Goal: Check status: Check status

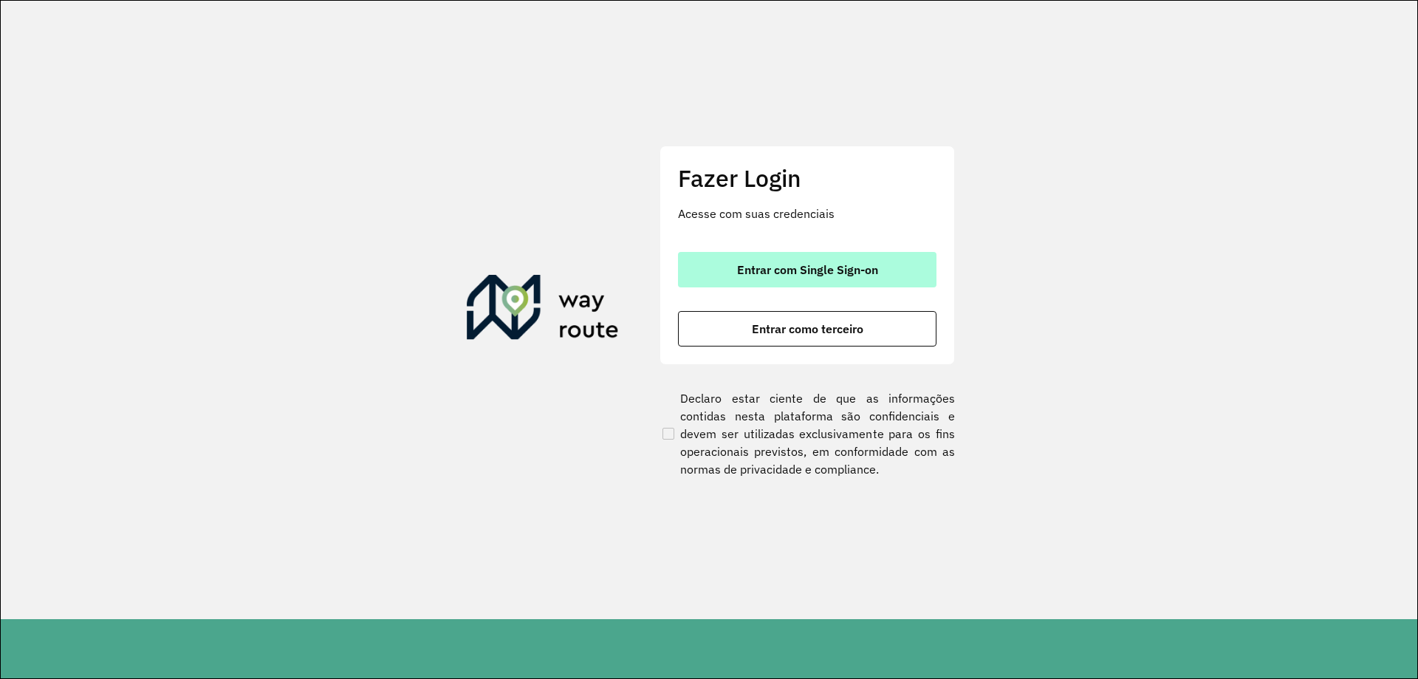
click at [812, 267] on span "Entrar com Single Sign-on" at bounding box center [807, 270] width 141 height 12
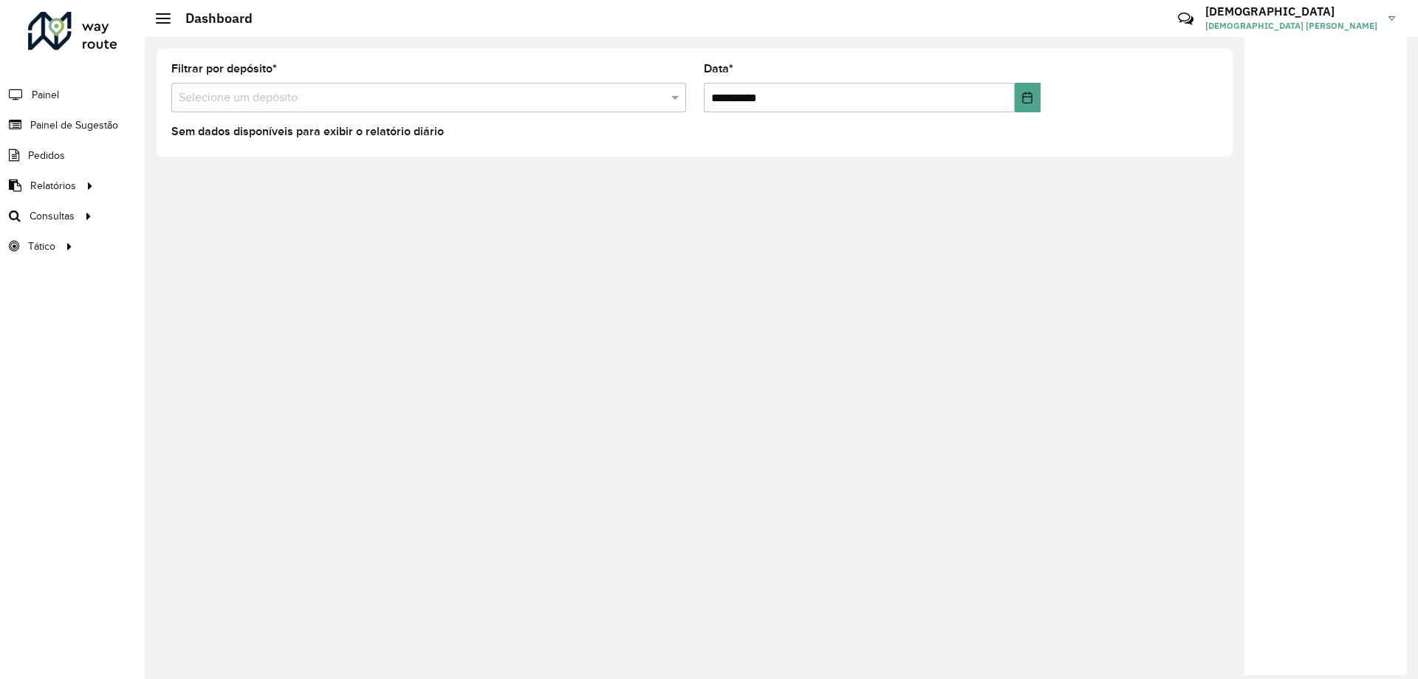
click at [482, 100] on input "text" at bounding box center [414, 98] width 471 height 18
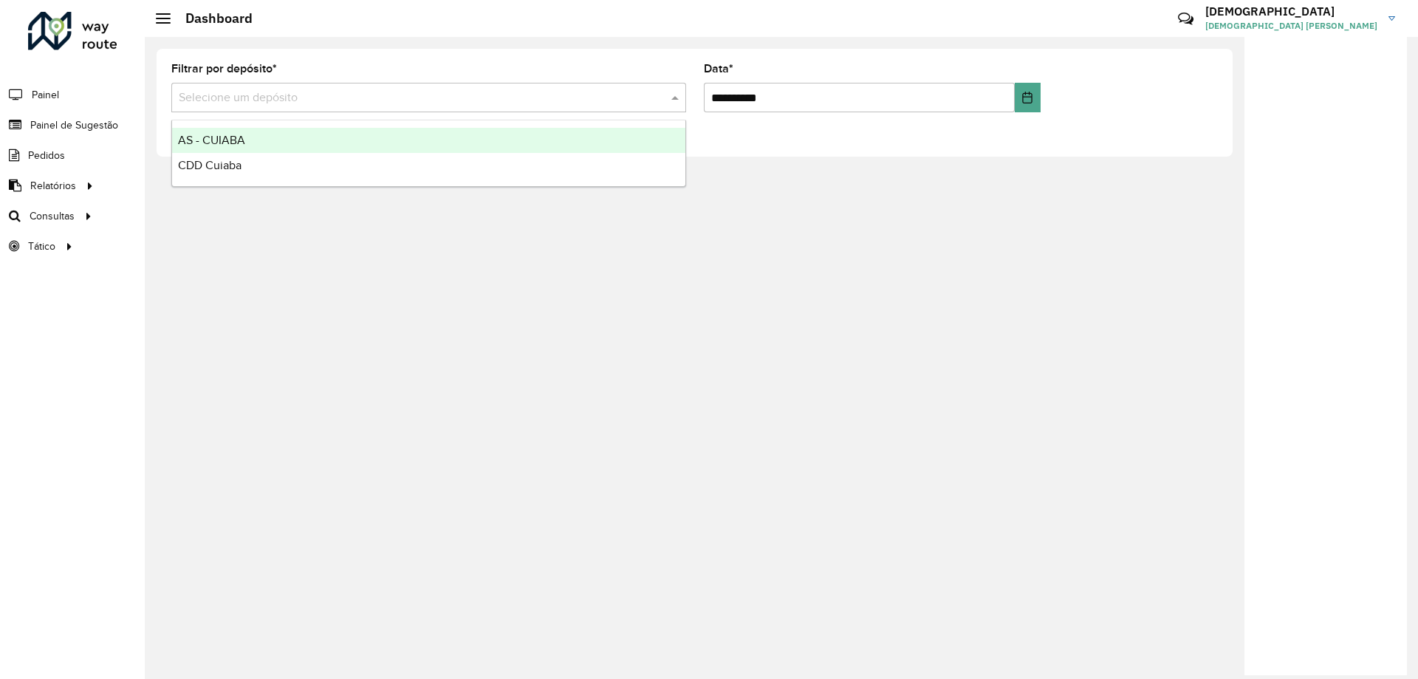
click at [129, 132] on li "Painel de Sugestão" at bounding box center [72, 125] width 145 height 30
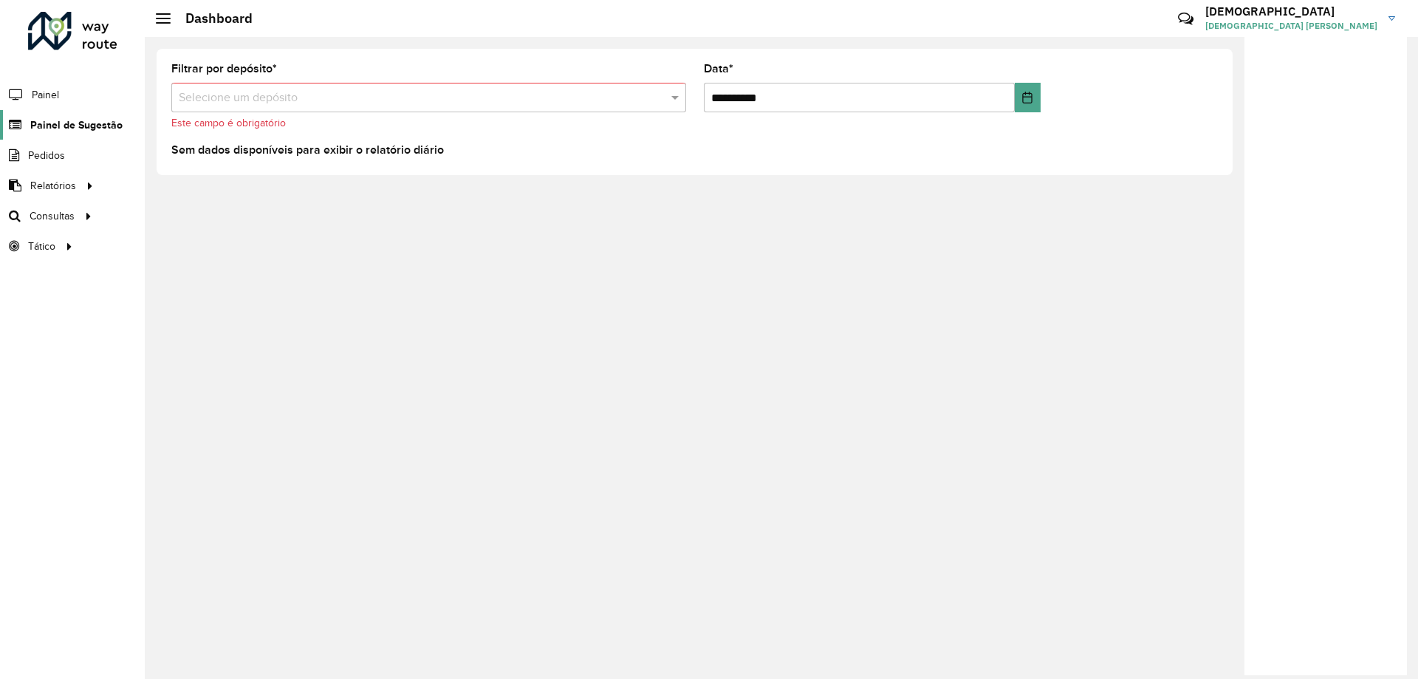
click at [99, 133] on link "Painel de Sugestão" at bounding box center [61, 125] width 123 height 30
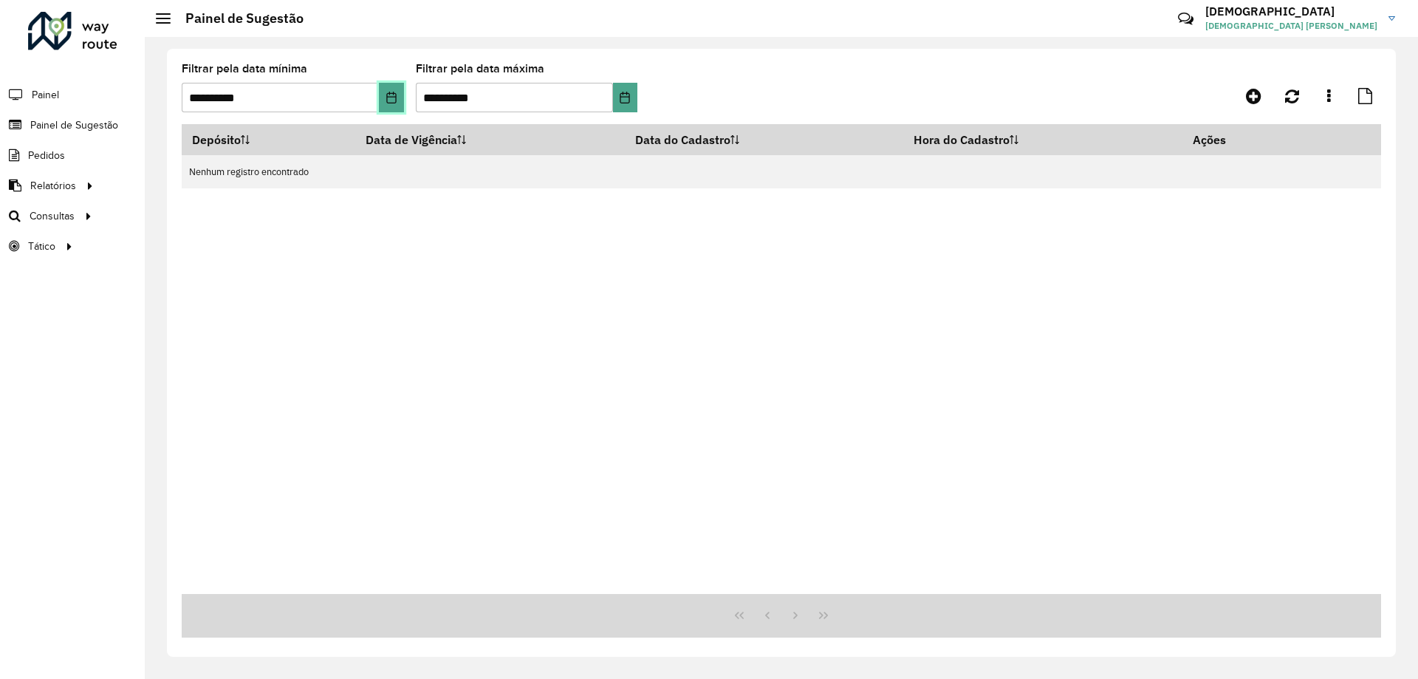
click at [388, 95] on icon "Choose Date" at bounding box center [392, 98] width 12 height 12
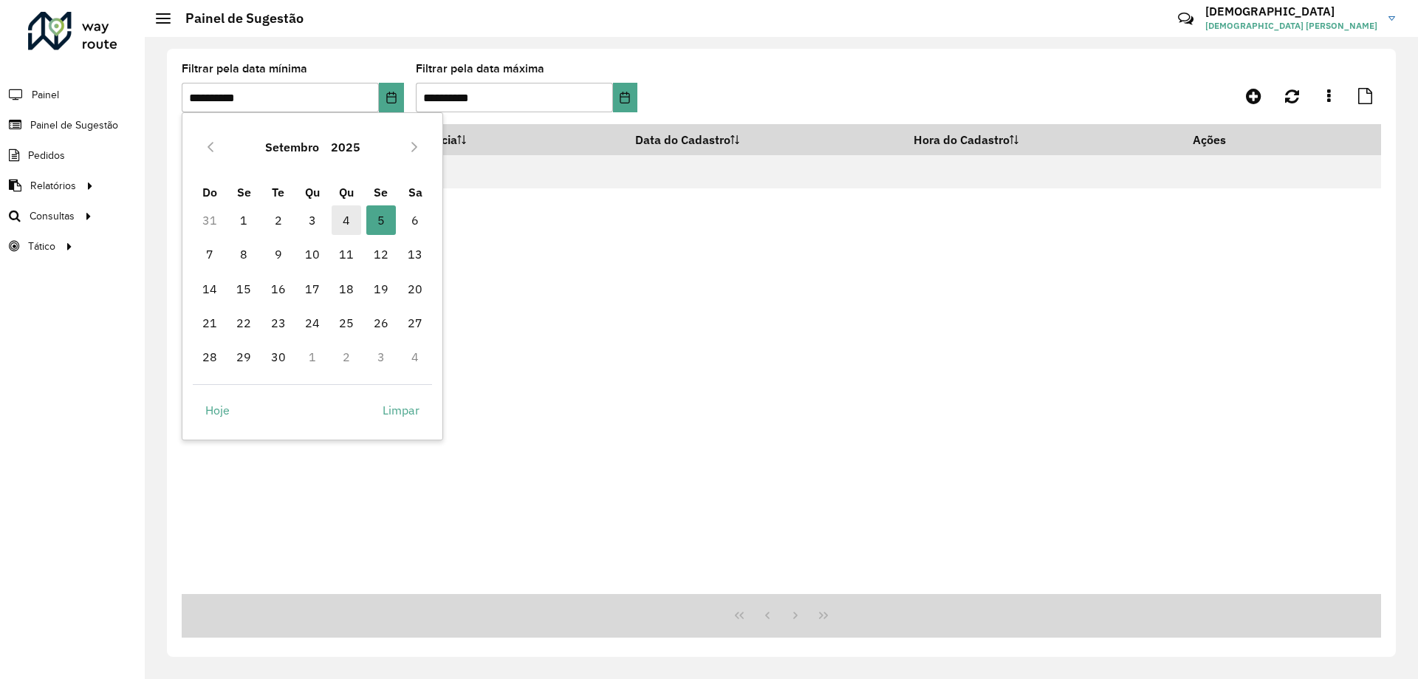
click at [350, 218] on span "4" at bounding box center [347, 220] width 30 height 30
type input "**********"
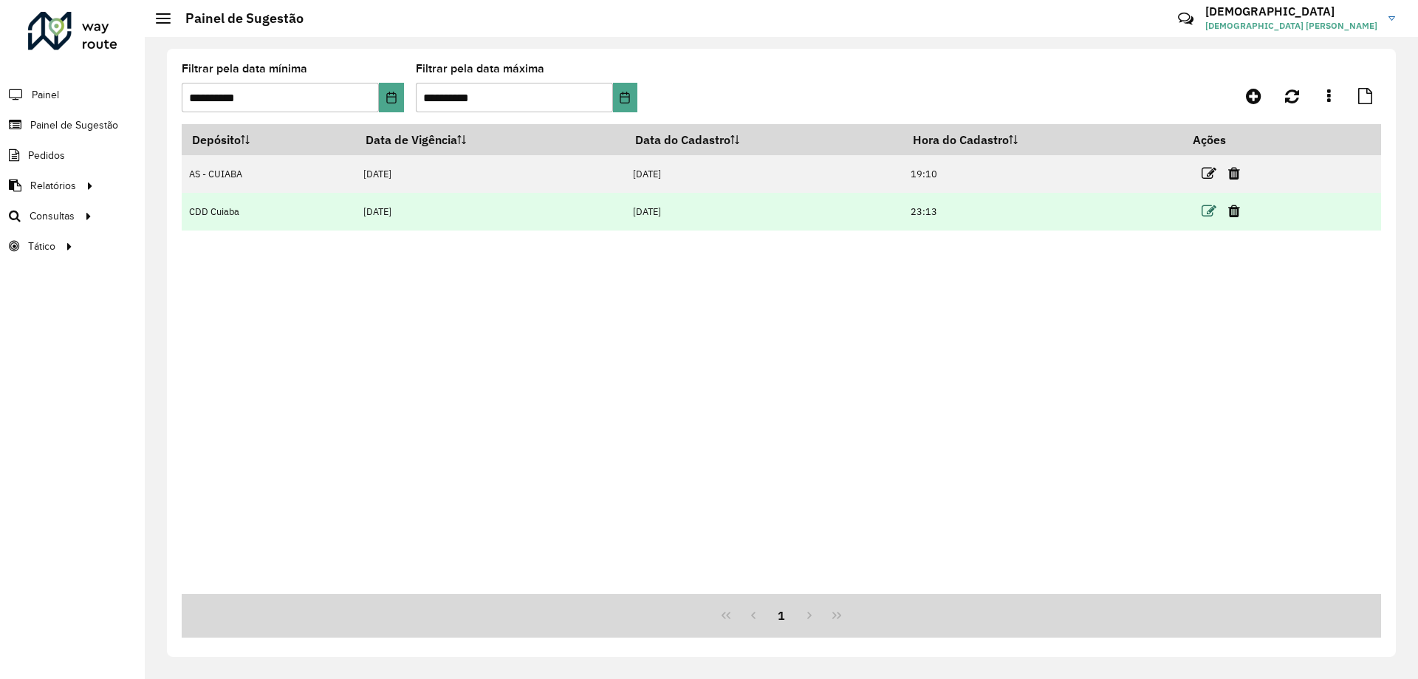
click at [1214, 205] on icon at bounding box center [1209, 211] width 15 height 15
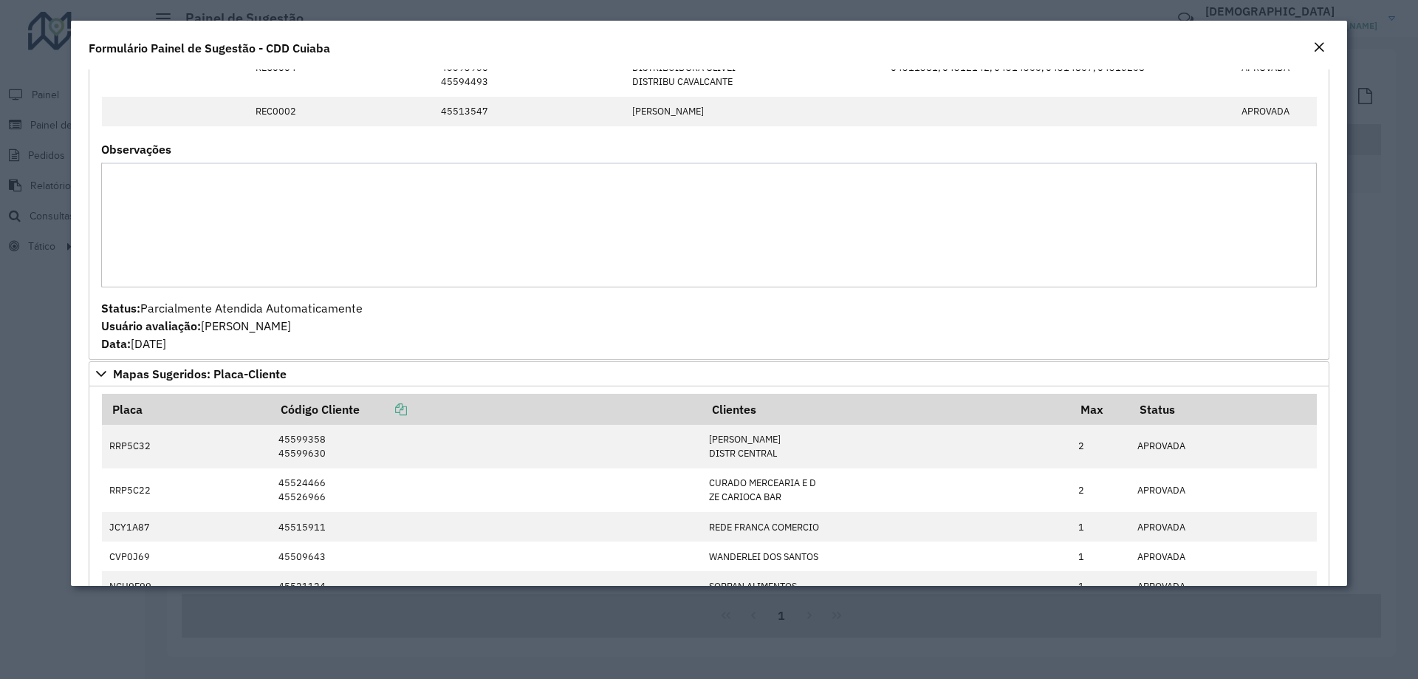
scroll to position [1847, 0]
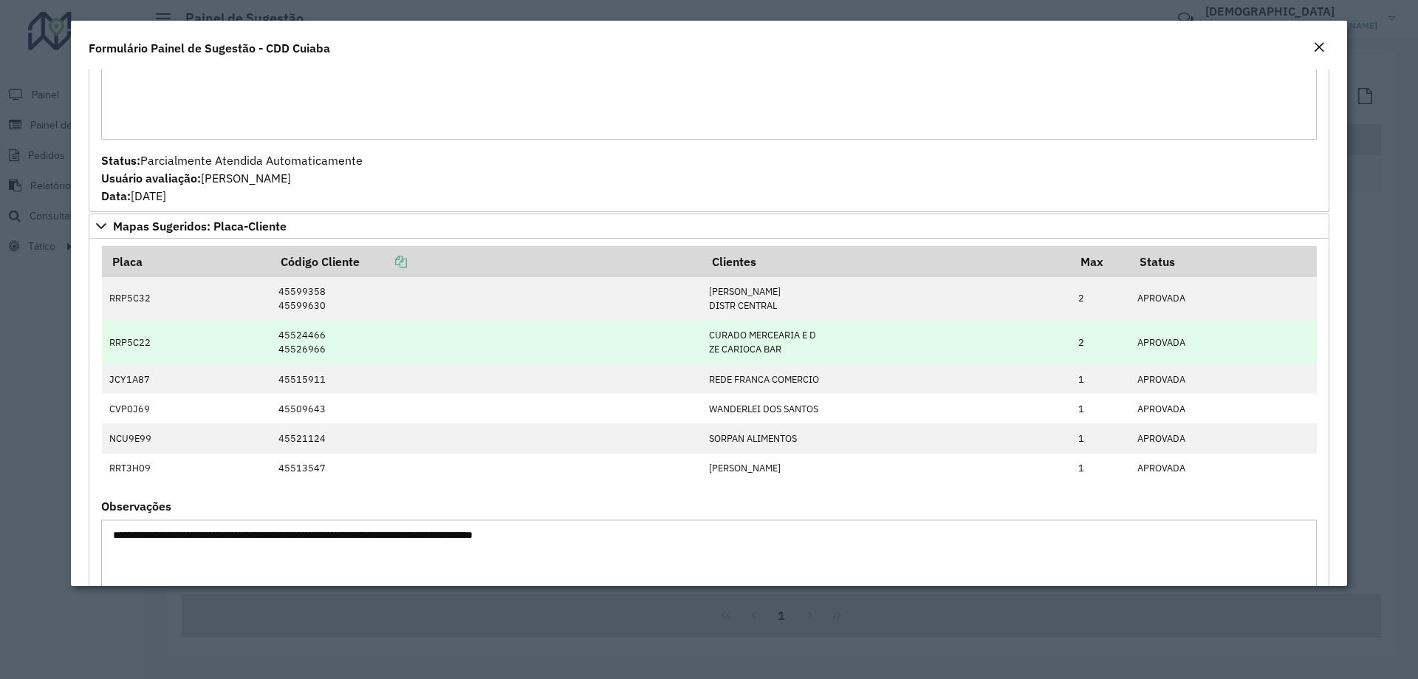
drag, startPoint x: 708, startPoint y: 341, endPoint x: 814, endPoint y: 350, distance: 106.1
click at [814, 350] on td "CURADO MERCEARIA E D ZE CARIOCA BAR" at bounding box center [886, 343] width 369 height 44
click at [771, 352] on td "CURADO MERCEARIA E D ZE CARIOCA BAR" at bounding box center [886, 343] width 369 height 44
click at [823, 352] on td "CURADO MERCEARIA E D ZE CARIOCA BAR" at bounding box center [886, 343] width 369 height 44
drag, startPoint x: 802, startPoint y: 357, endPoint x: 693, endPoint y: 328, distance: 112.4
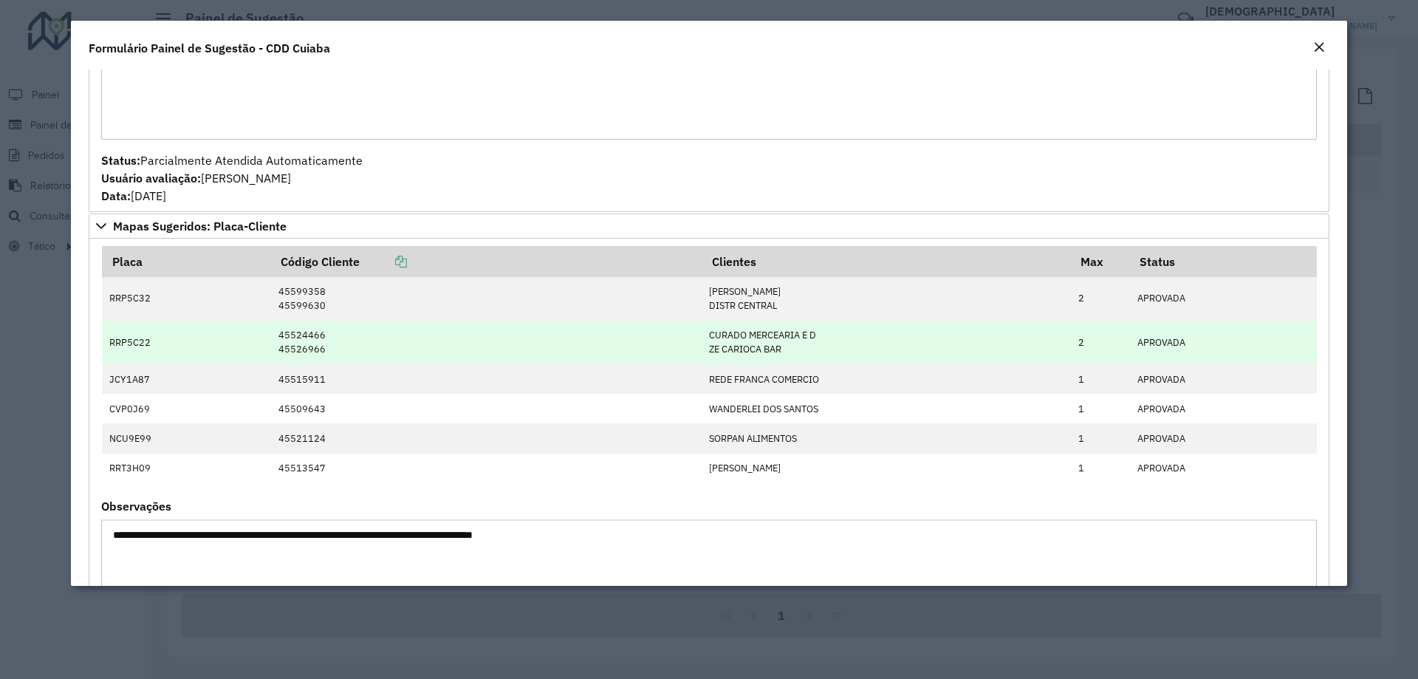
click at [693, 328] on tr "RRP5C22 45524466 45526966 CURADO MERCEARIA E D ZE CARIOCA BAR 2 APROVADA" at bounding box center [709, 343] width 1215 height 44
click at [820, 326] on td "CURADO MERCEARIA E D ZE CARIOCA BAR" at bounding box center [886, 343] width 369 height 44
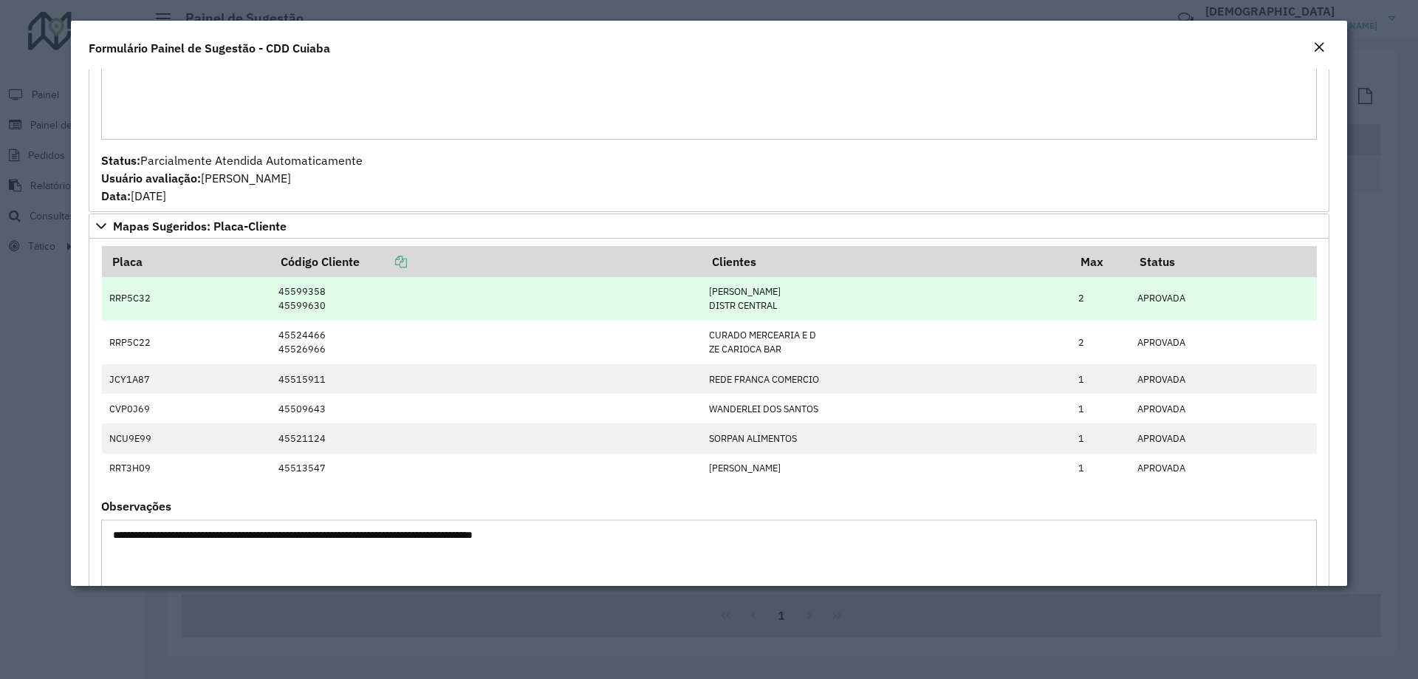
drag, startPoint x: 792, startPoint y: 352, endPoint x: 649, endPoint y: 319, distance: 147.1
click at [649, 319] on tbody "RRP5C32 45599358 45599630 [PERSON_NAME] DISTR CENTRAL 2 APROVADA RRP5C22 455244…" at bounding box center [709, 380] width 1215 height 206
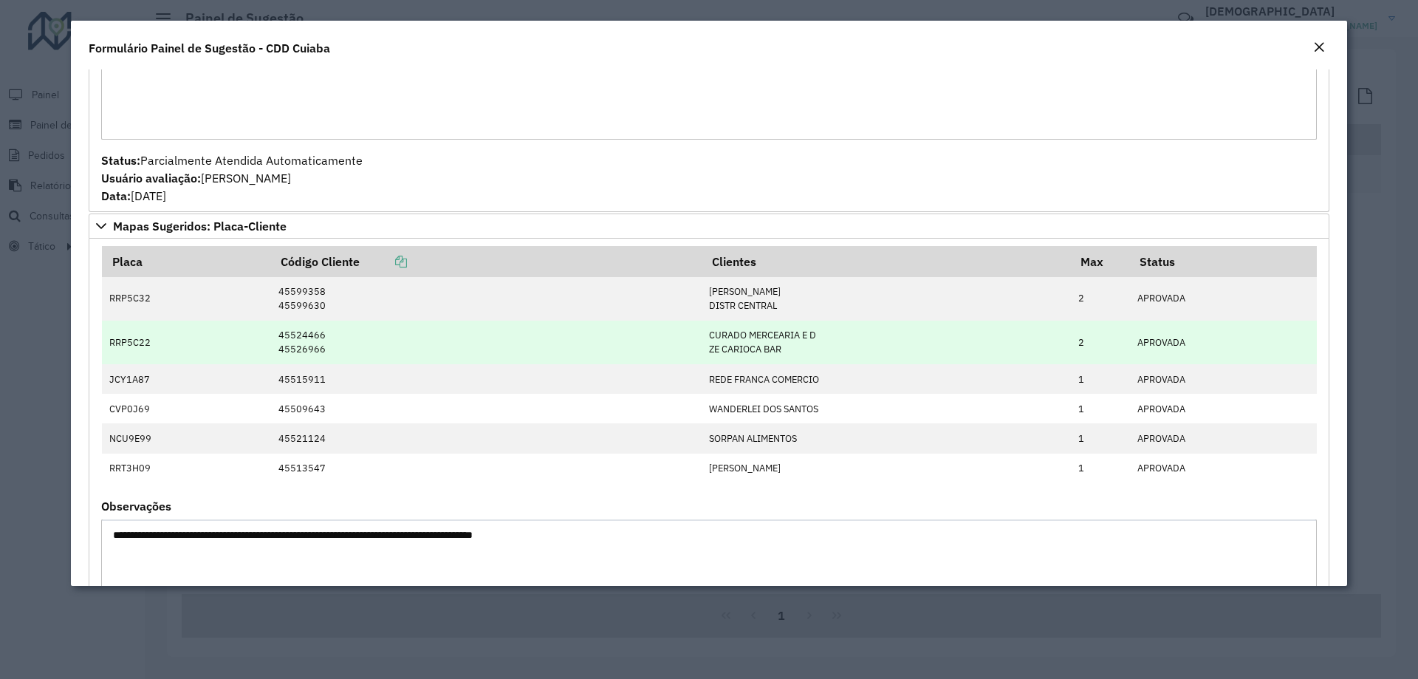
click at [800, 349] on td "CURADO MERCEARIA E D ZE CARIOCA BAR" at bounding box center [886, 343] width 369 height 44
drag, startPoint x: 800, startPoint y: 359, endPoint x: 239, endPoint y: 335, distance: 561.2
click at [239, 335] on tr "RRP5C22 45524466 45526966 CURADO MERCEARIA E D ZE CARIOCA BAR 2 APROVADA" at bounding box center [709, 343] width 1215 height 44
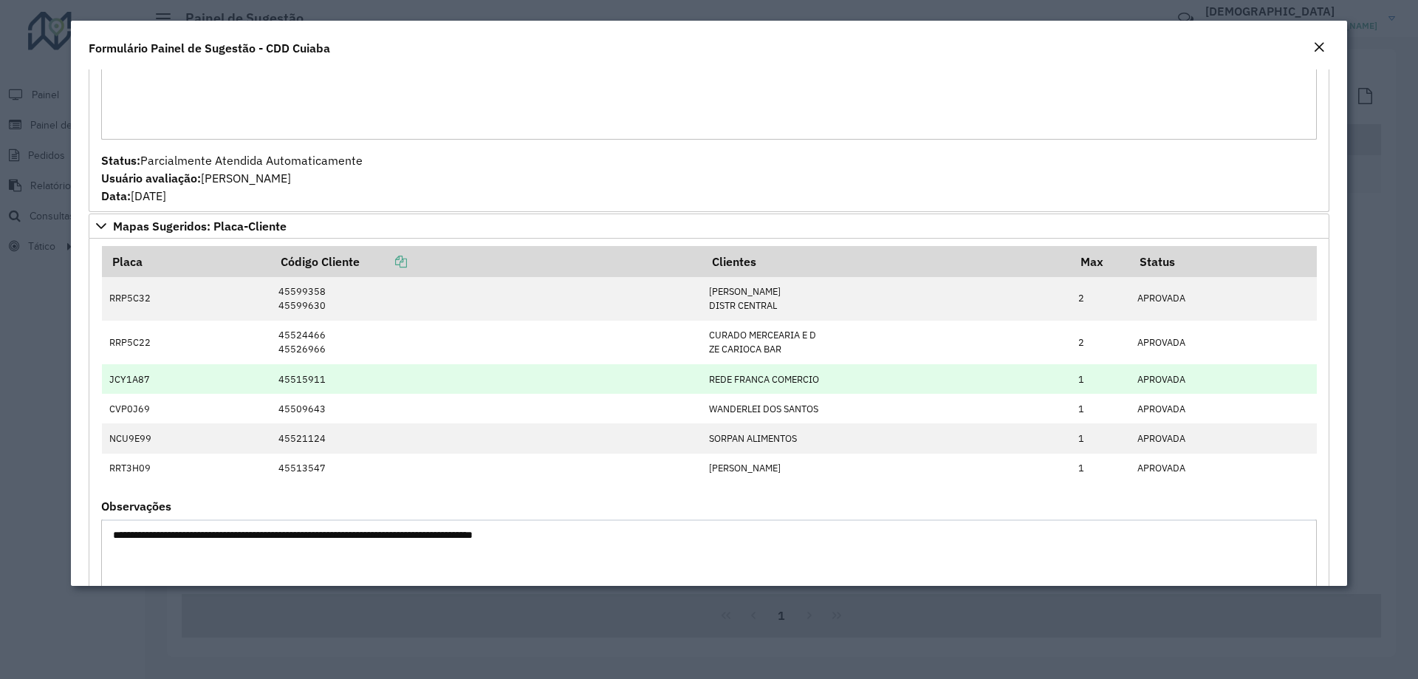
click at [849, 380] on td "REDE FRANCA COMERCIO" at bounding box center [886, 379] width 369 height 30
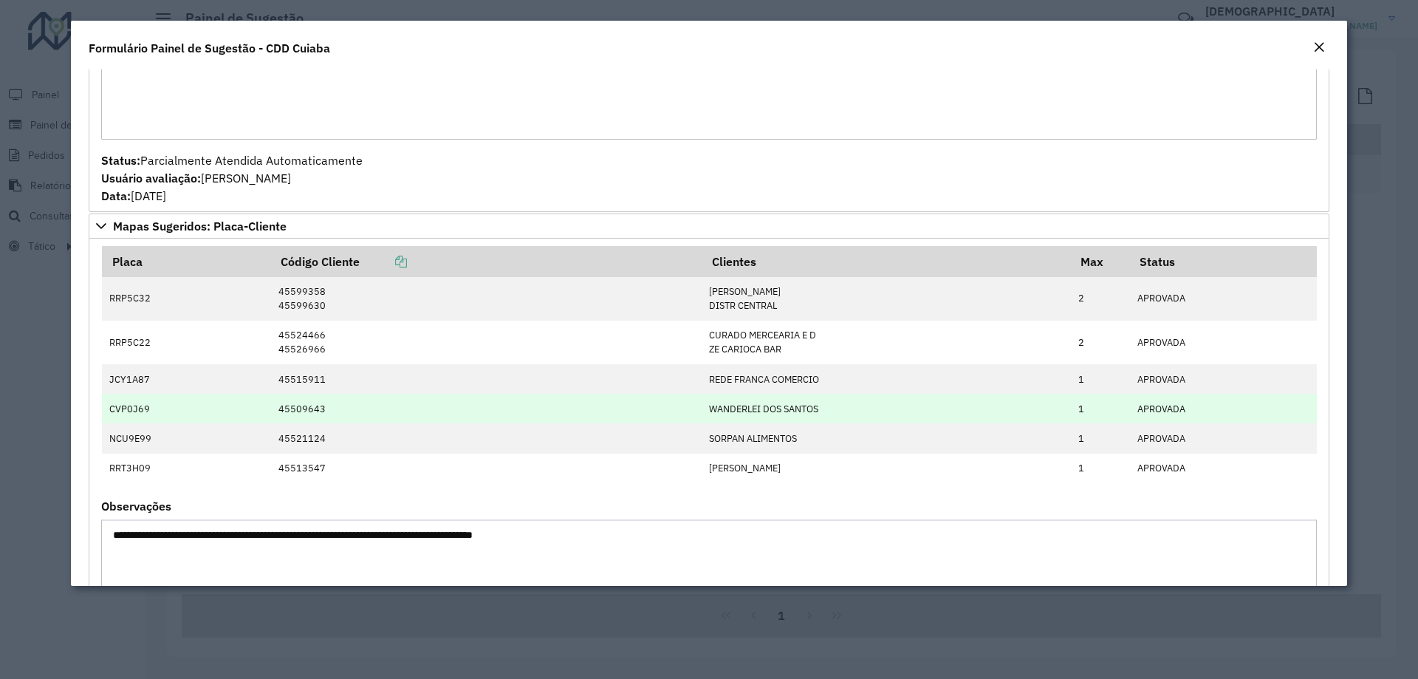
click at [776, 396] on td "WANDERLEI DOS SANTOS" at bounding box center [886, 409] width 369 height 30
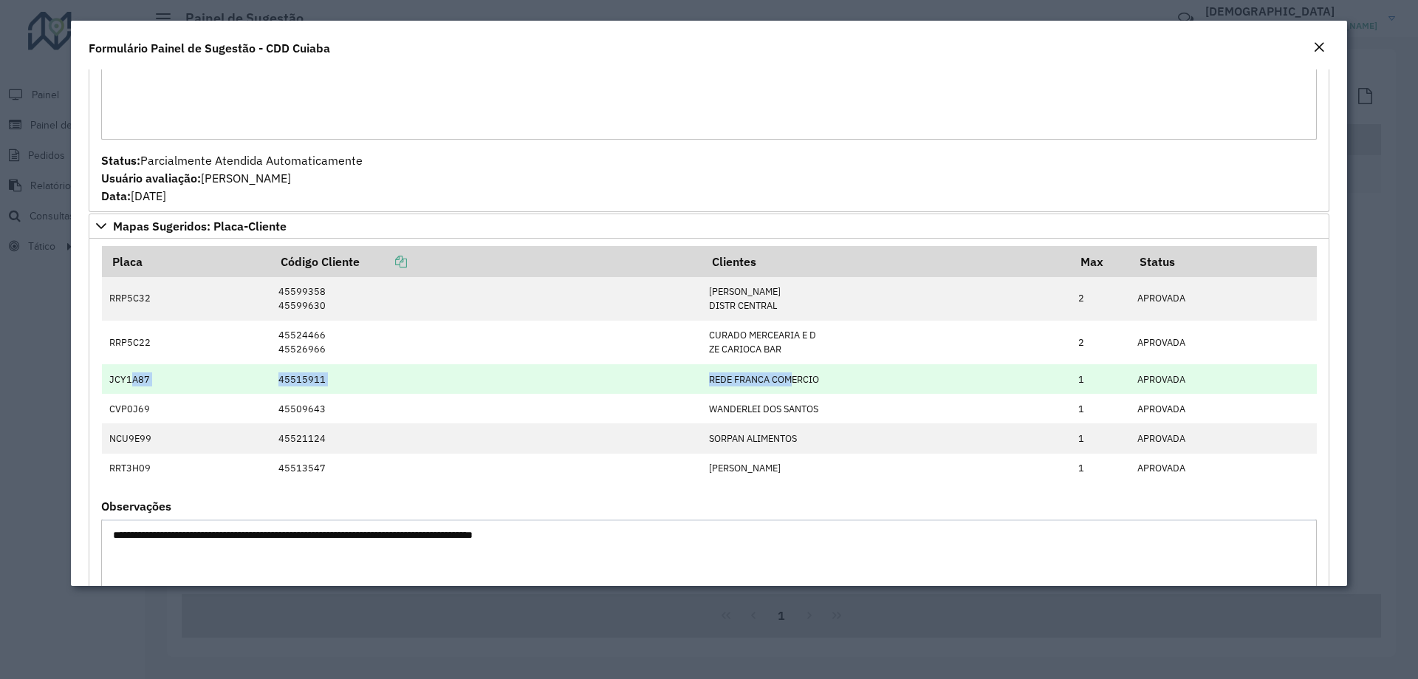
drag, startPoint x: 129, startPoint y: 379, endPoint x: 799, endPoint y: 387, distance: 670.1
click at [796, 387] on tr "JCY1A87 45515911 REDE FRANCA COMERCIO 1 APROVADA" at bounding box center [709, 379] width 1215 height 30
click at [864, 381] on td "REDE FRANCA COMERCIO" at bounding box center [886, 379] width 369 height 30
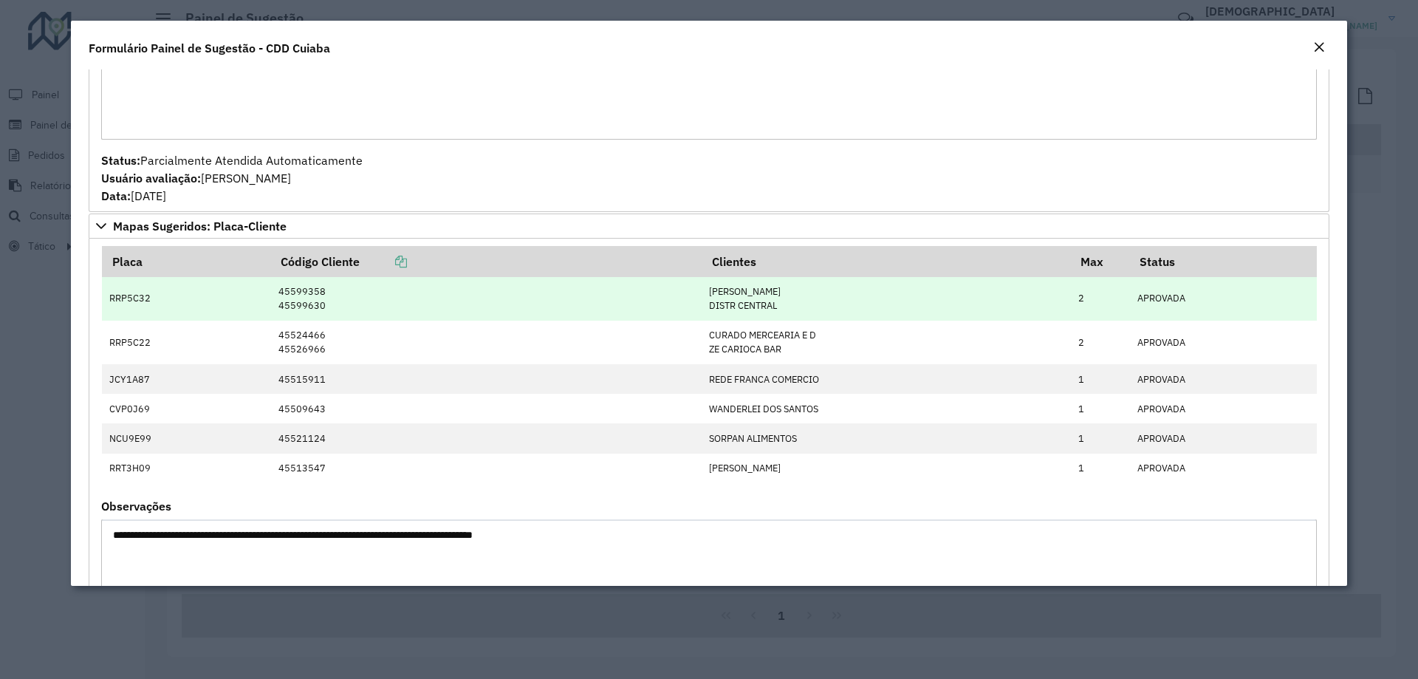
drag, startPoint x: 712, startPoint y: 289, endPoint x: 803, endPoint y: 293, distance: 91.0
click at [803, 293] on td "[PERSON_NAME] DISTR CENTRAL" at bounding box center [886, 299] width 369 height 44
